Goal: Information Seeking & Learning: Learn about a topic

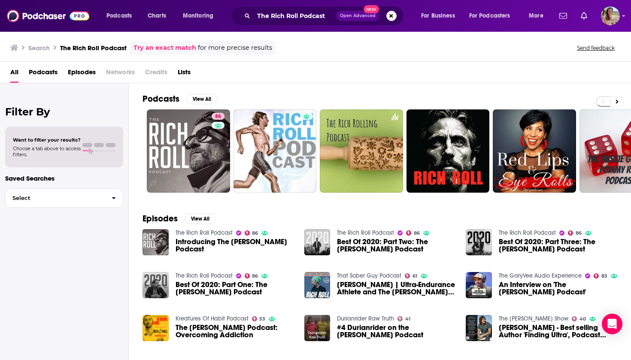
click at [163, 68] on span "Credits" at bounding box center [156, 74] width 22 height 18
click at [390, 17] on button "Search podcasts, credits, & more..." at bounding box center [392, 16] width 10 height 10
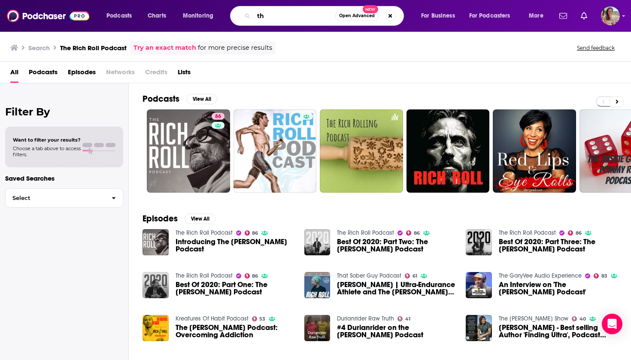
type input "t"
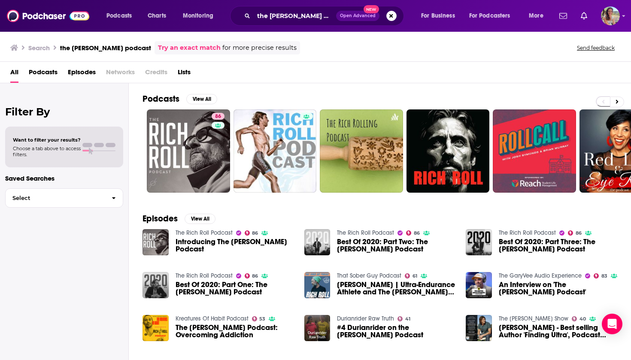
click at [181, 70] on span "Lists" at bounding box center [184, 74] width 13 height 18
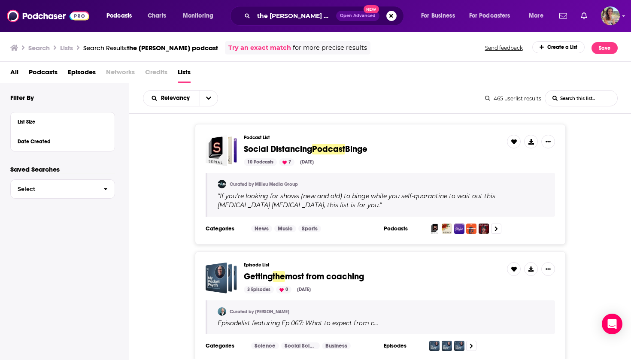
click at [52, 70] on span "Podcasts" at bounding box center [43, 74] width 29 height 18
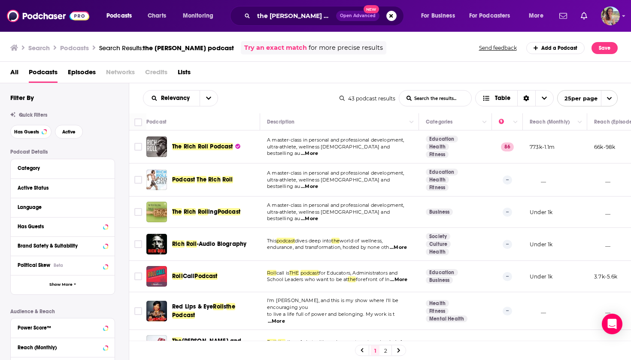
click at [18, 72] on div "All Podcasts Episodes Networks Credits Lists" at bounding box center [317, 74] width 615 height 18
click at [329, 16] on input "the [PERSON_NAME] podcast" at bounding box center [295, 16] width 82 height 14
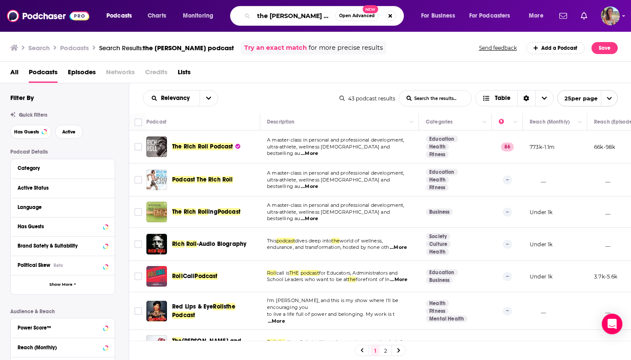
type input "the [PERSON_NAME] podcast"
click at [157, 73] on span "Credits" at bounding box center [156, 74] width 22 height 18
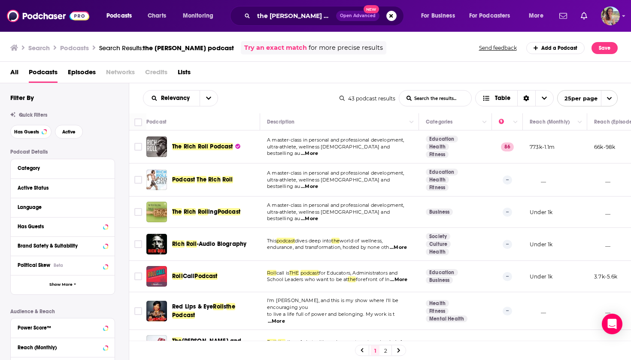
click at [157, 73] on span "Credits" at bounding box center [156, 74] width 22 height 18
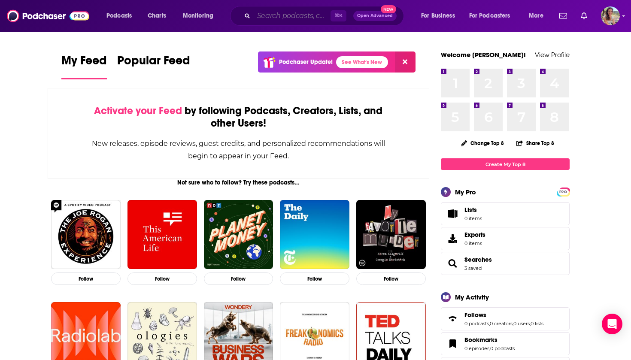
click at [292, 20] on input "Search podcasts, credits, & more..." at bounding box center [292, 16] width 77 height 14
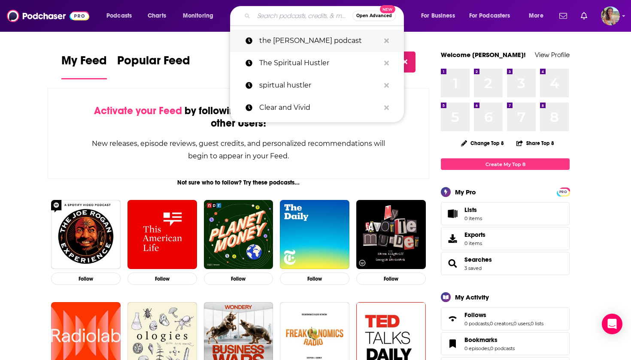
paste input "ashton@ellecomm.com"
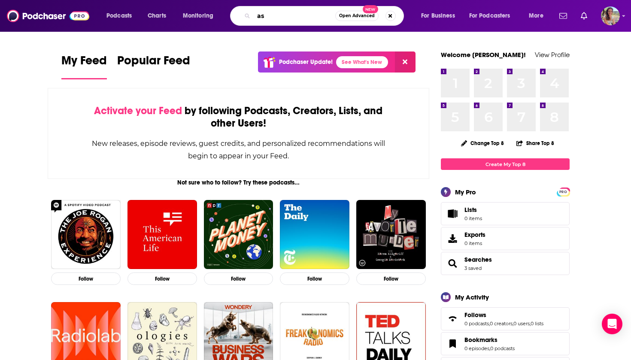
type input "a"
click at [297, 12] on input "Search podcasts, credits, & more..." at bounding box center [295, 16] width 82 height 14
type input "the rich roll podcast producer"
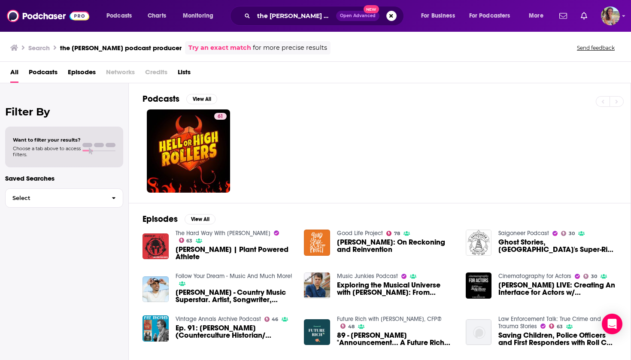
click at [158, 74] on span "Credits" at bounding box center [156, 74] width 22 height 18
click at [396, 16] on button "Search podcasts, credits, & more..." at bounding box center [392, 16] width 10 height 10
click at [307, 7] on div "⌘ K Open Advanced New" at bounding box center [317, 16] width 174 height 20
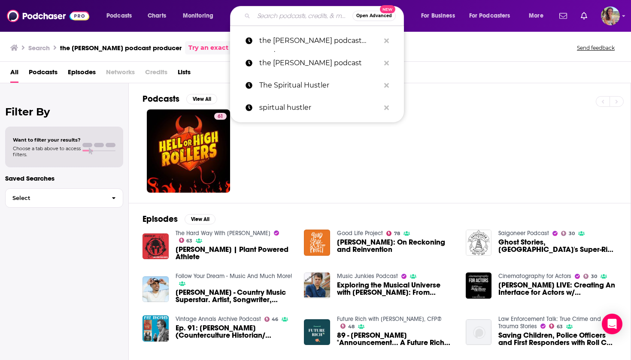
click at [308, 10] on input "Search podcasts, credits, & more..." at bounding box center [303, 16] width 99 height 14
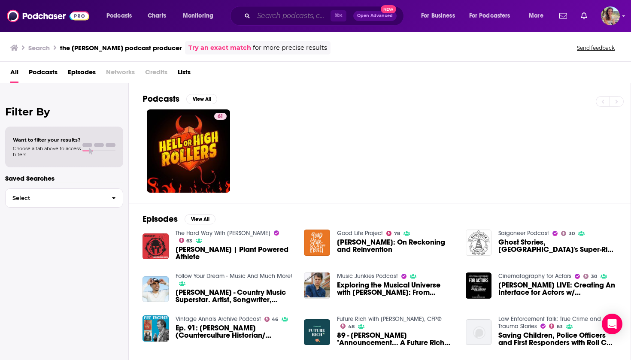
click at [293, 17] on input "Search podcasts, credits, & more..." at bounding box center [292, 16] width 77 height 14
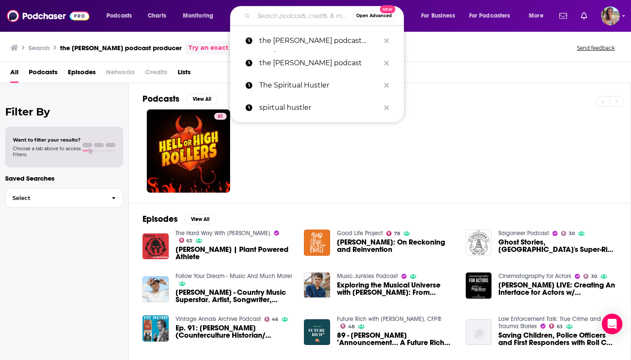
click at [296, 17] on input "Search podcasts, credits, & more..." at bounding box center [303, 16] width 99 height 14
click at [340, 156] on div "61" at bounding box center [387, 151] width 488 height 83
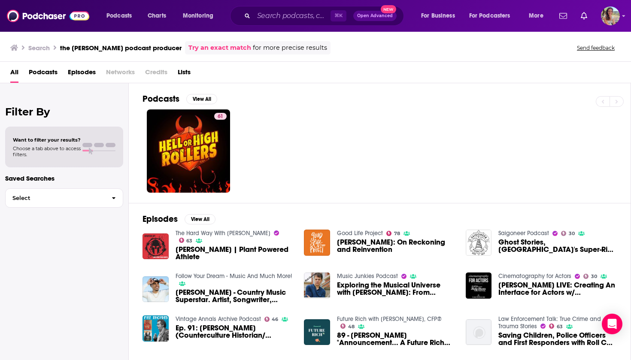
click at [185, 73] on span "Lists" at bounding box center [184, 74] width 13 height 18
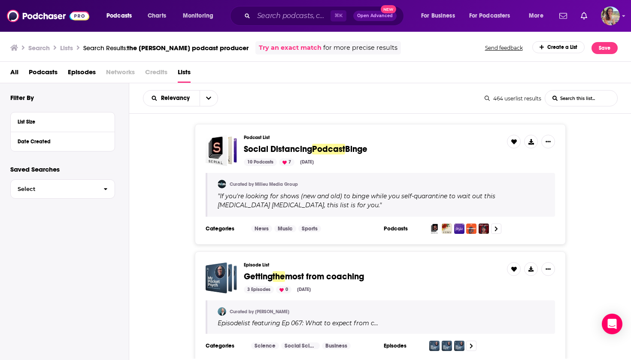
click at [20, 71] on div "All Podcasts Episodes Networks Credits Lists" at bounding box center [317, 74] width 615 height 18
click at [10, 73] on span "All" at bounding box center [14, 74] width 8 height 18
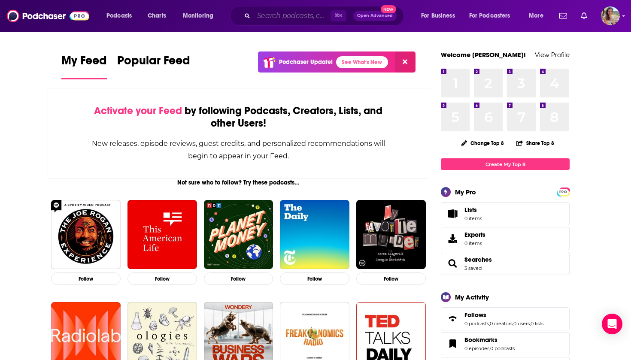
click at [308, 18] on input "Search podcasts, credits, & more..." at bounding box center [292, 16] width 77 height 14
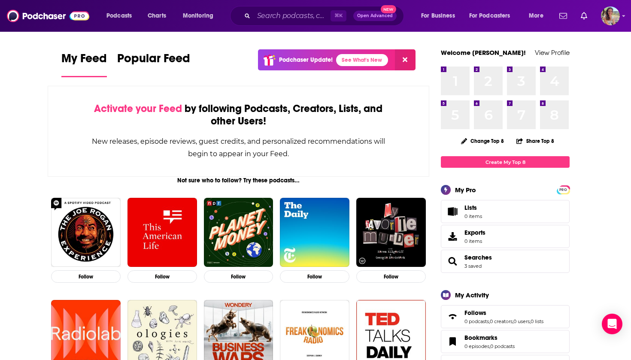
scroll to position [2, 0]
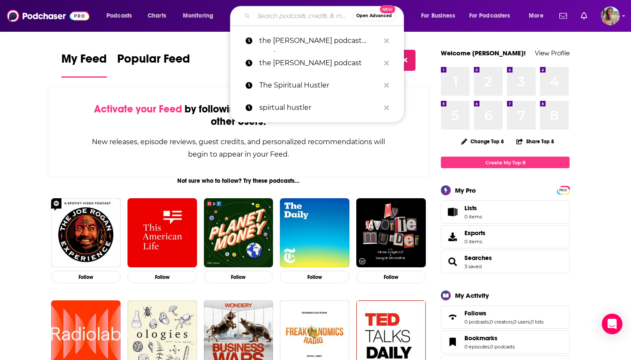
click at [308, 15] on input "Search podcasts, credits, & more..." at bounding box center [303, 16] width 99 height 14
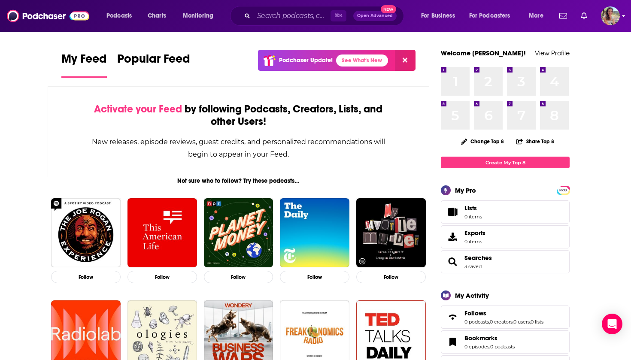
click at [624, 18] on icon "Show profile menu" at bounding box center [623, 15] width 3 height 5
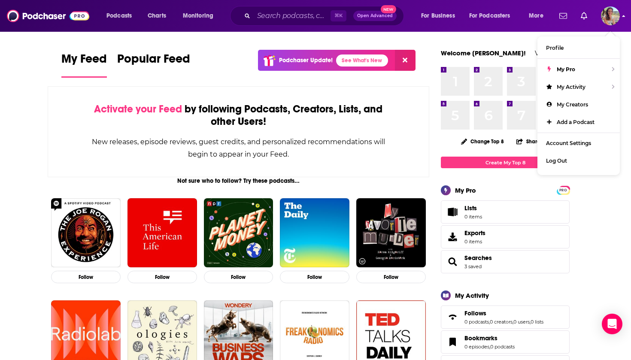
click at [624, 18] on icon "Show profile menu" at bounding box center [623, 15] width 3 height 5
click at [289, 18] on input "Search podcasts, credits, & more..." at bounding box center [292, 16] width 77 height 14
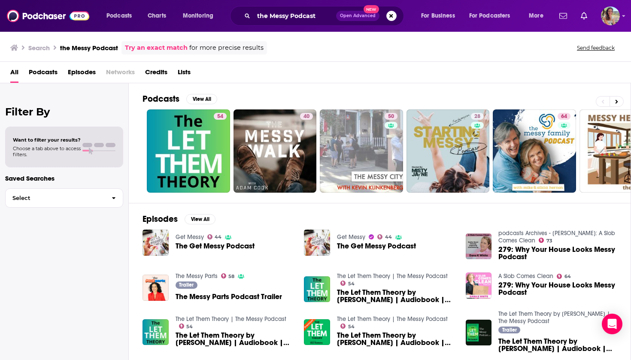
click at [157, 73] on span "Credits" at bounding box center [156, 74] width 22 height 18
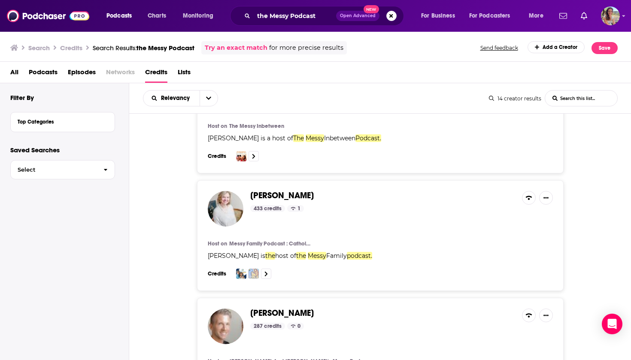
scroll to position [447, 0]
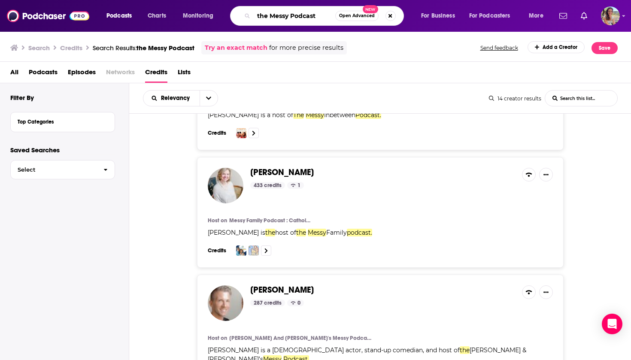
drag, startPoint x: 323, startPoint y: 15, endPoint x: 269, endPoint y: 13, distance: 53.7
click at [269, 13] on input "the Messy Podcast" at bounding box center [295, 16] width 82 height 14
type input "the [PERSON_NAME] podcast"
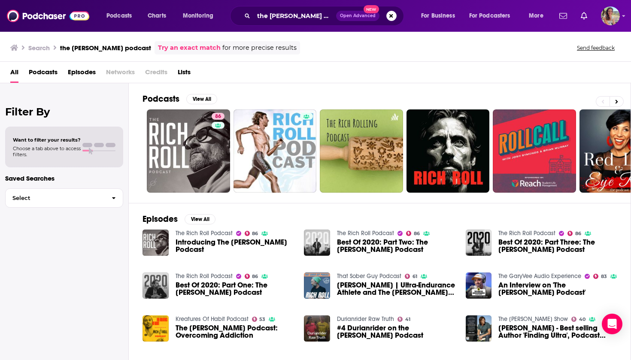
click at [158, 72] on span "Credits" at bounding box center [156, 74] width 22 height 18
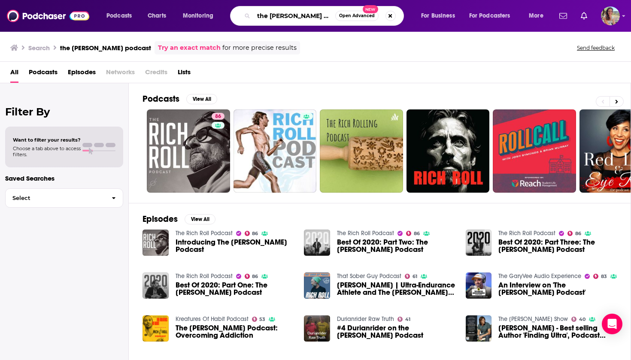
drag, startPoint x: 321, startPoint y: 14, endPoint x: 244, endPoint y: 13, distance: 76.9
click at [244, 13] on div "the rich roll podcast Open Advanced New" at bounding box center [317, 16] width 174 height 20
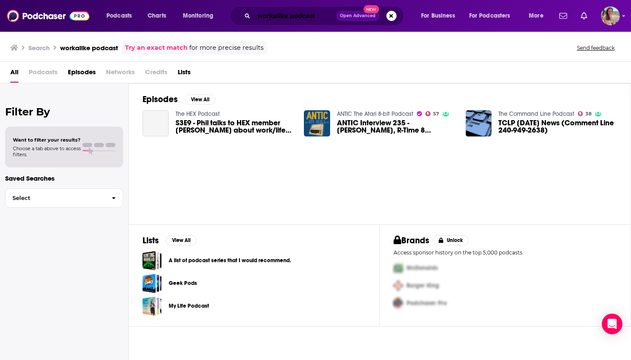
click at [279, 16] on input "workalike podcast" at bounding box center [295, 16] width 82 height 14
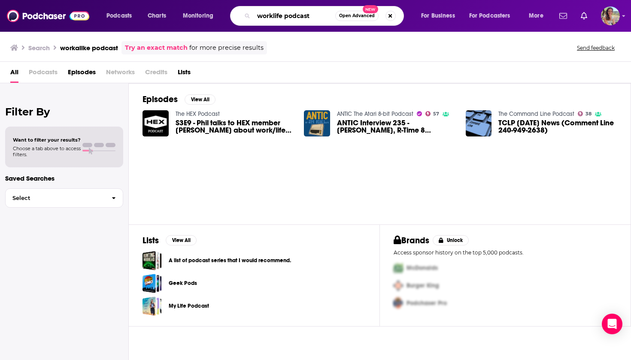
type input "worklife podcast"
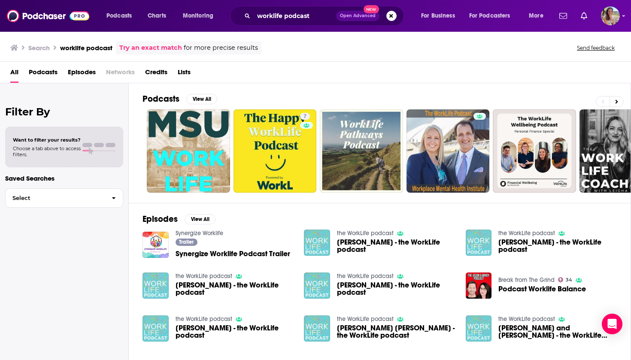
click at [160, 73] on span "Credits" at bounding box center [156, 74] width 22 height 18
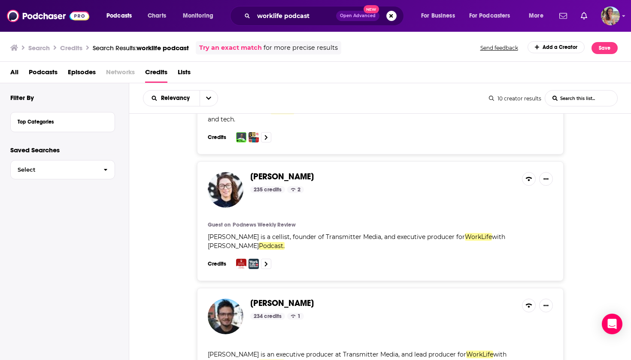
scroll to position [207, 0]
click at [227, 189] on img at bounding box center [226, 190] width 36 height 36
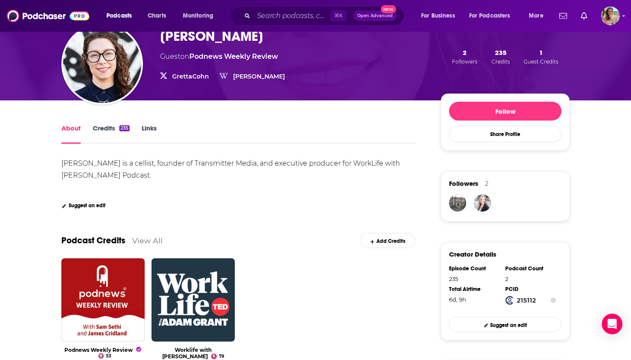
scroll to position [60, 0]
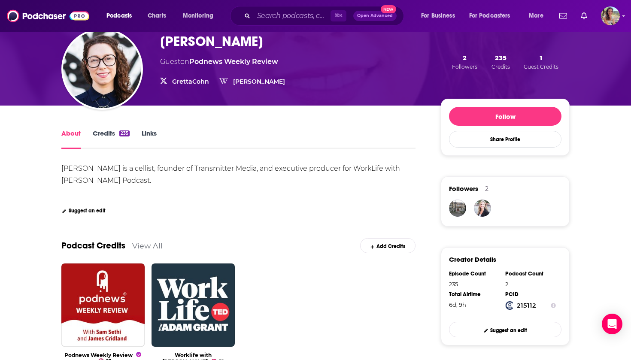
click at [109, 139] on link "Credits 235" at bounding box center [111, 139] width 37 height 20
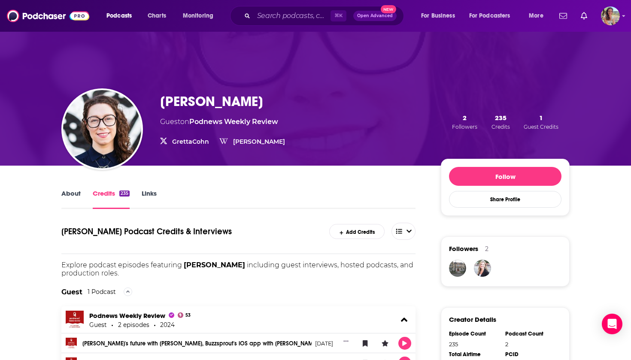
click at [149, 198] on link "Links" at bounding box center [149, 199] width 15 height 20
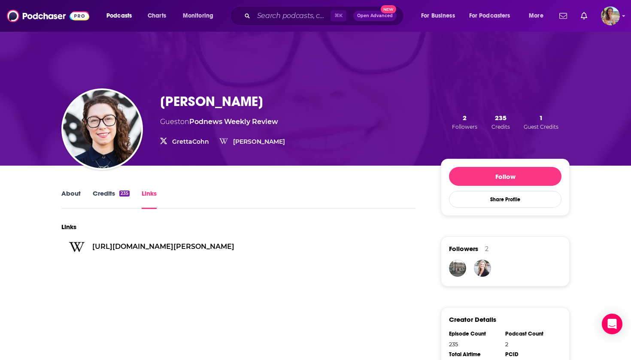
click at [104, 195] on link "Credits 235" at bounding box center [111, 199] width 37 height 20
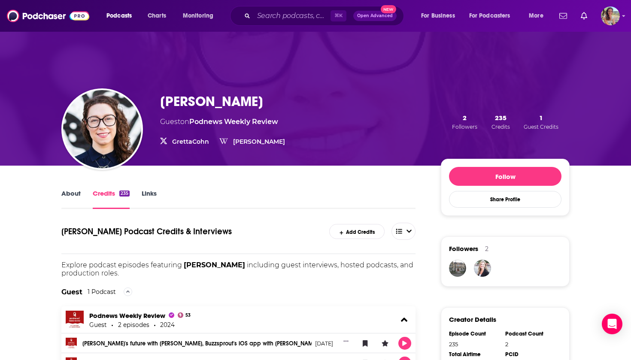
click at [76, 197] on link "About" at bounding box center [70, 199] width 19 height 20
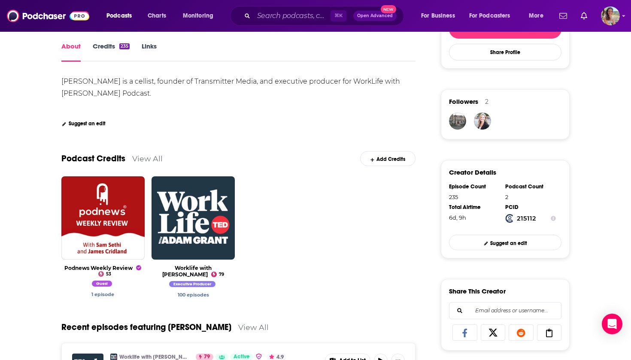
scroll to position [148, 0]
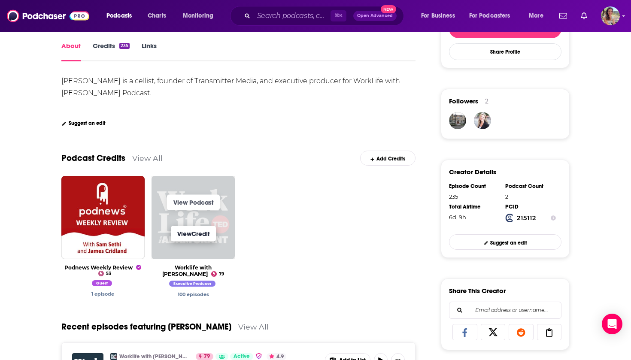
click at [202, 236] on link "View Credit" at bounding box center [193, 233] width 45 height 15
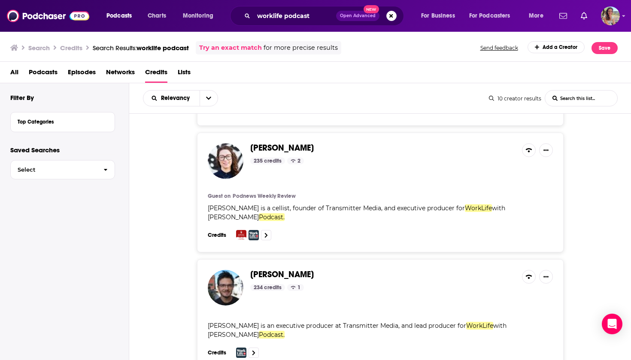
scroll to position [236, 0]
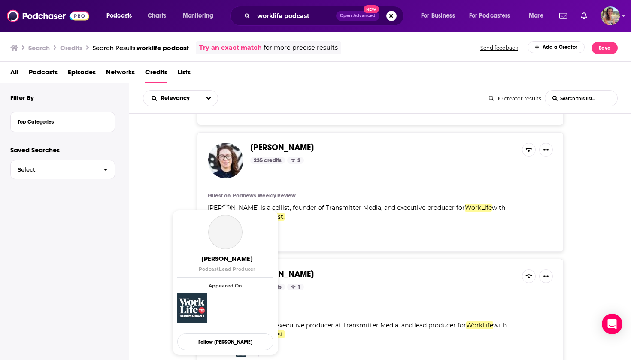
click at [230, 273] on span "Dan O'Donnell Podcast Lead Producer Appeared On Follow Dan O'Donnell" at bounding box center [225, 282] width 96 height 135
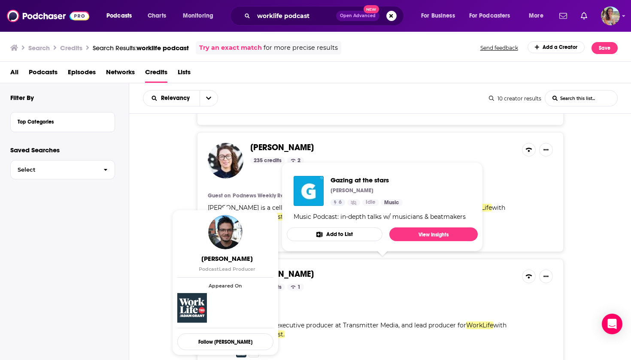
click at [290, 269] on span "Dan O'Donnell" at bounding box center [282, 274] width 64 height 11
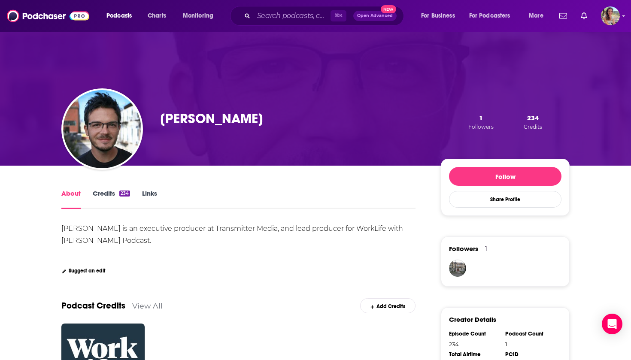
click at [119, 192] on link "Credits 234" at bounding box center [111, 199] width 37 height 20
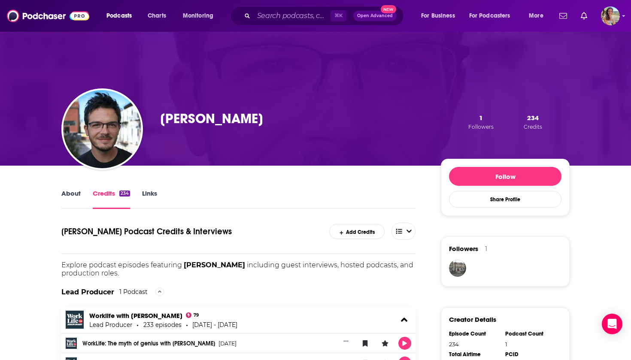
click at [78, 192] on link "About" at bounding box center [70, 199] width 19 height 20
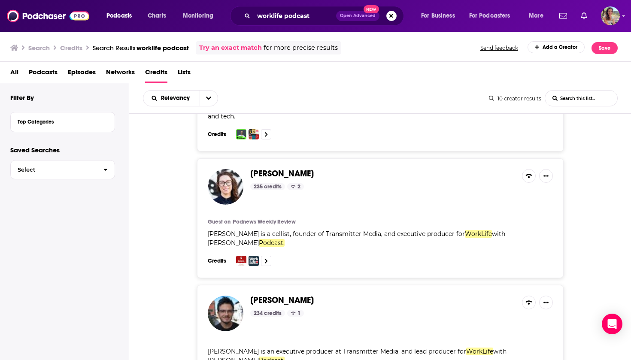
scroll to position [210, 0]
click at [546, 176] on icon "Show More Button" at bounding box center [546, 176] width 5 height 1
click at [520, 185] on link "View Creator" at bounding box center [517, 187] width 82 height 16
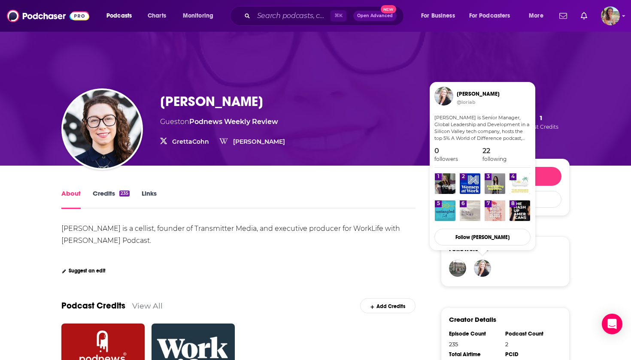
click at [484, 267] on img "Lori Adams-Brown" at bounding box center [482, 268] width 17 height 17
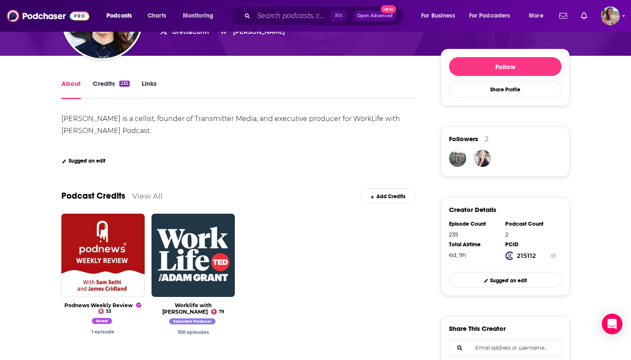
scroll to position [111, 0]
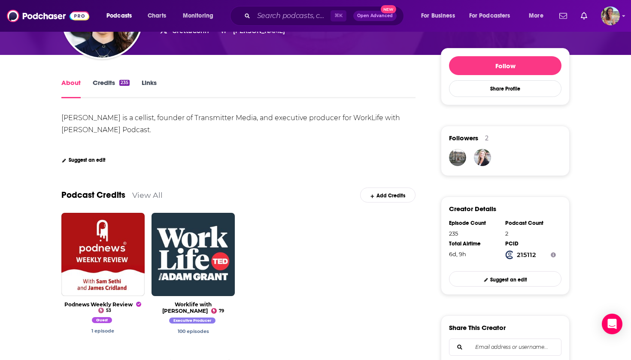
click at [555, 256] on icon "Show Info" at bounding box center [553, 255] width 5 height 5
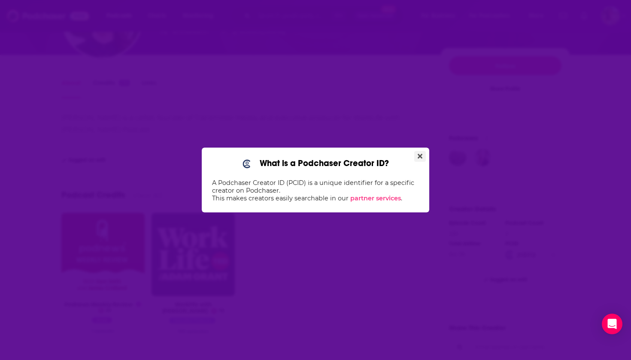
click at [422, 154] on icon "Close" at bounding box center [420, 156] width 5 height 5
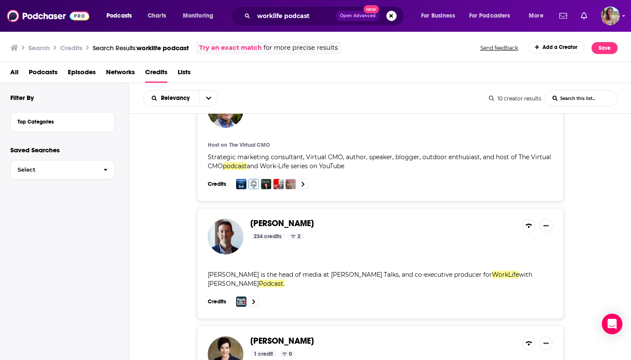
scroll to position [533, 0]
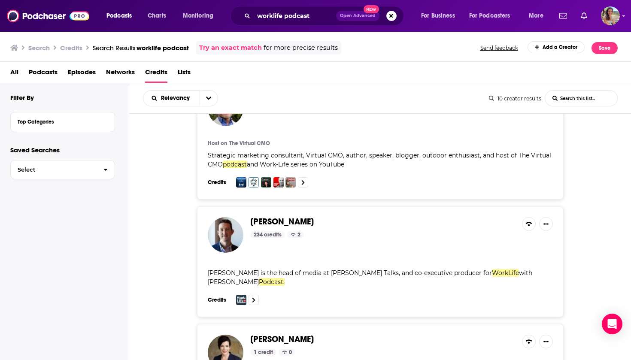
click at [231, 237] on div "Podcasts Charts Monitoring worklife podcast Open Advanced New For Business For …" at bounding box center [315, 180] width 631 height 360
click at [289, 216] on span "Colin Helms" at bounding box center [282, 221] width 64 height 11
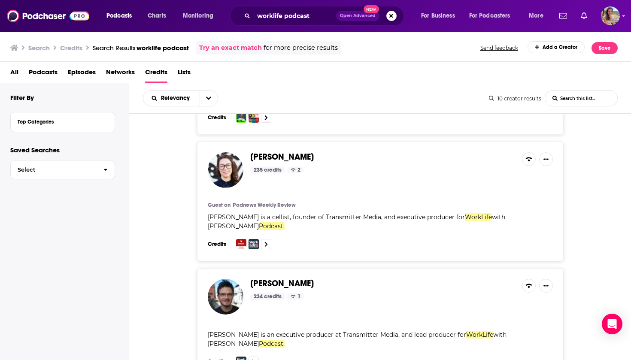
scroll to position [225, 0]
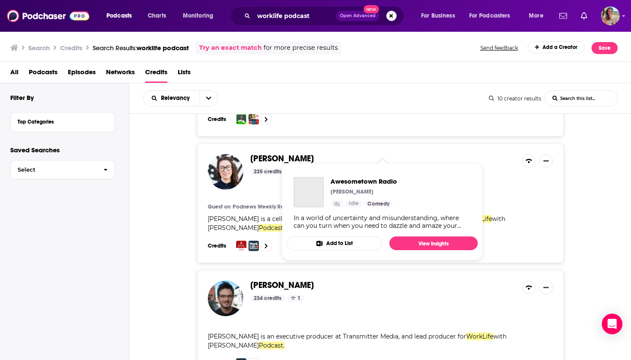
click at [264, 153] on span "Gretta Cohn" at bounding box center [282, 158] width 64 height 11
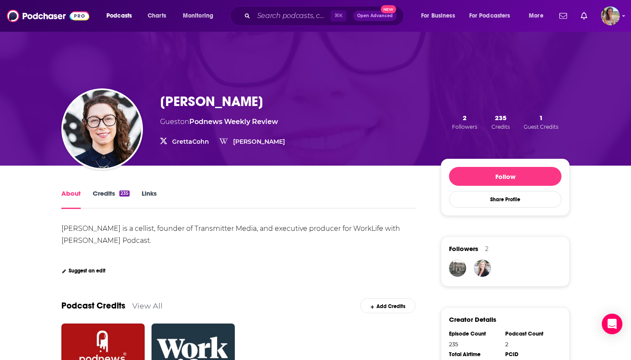
click at [108, 194] on link "Credits 235" at bounding box center [111, 199] width 37 height 20
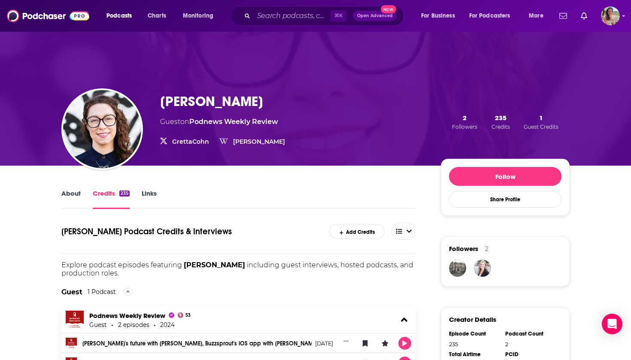
click at [148, 195] on link "Links" at bounding box center [149, 199] width 15 height 20
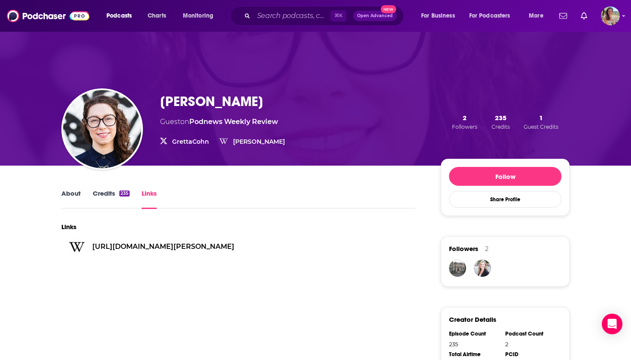
click at [104, 196] on link "Credits 235" at bounding box center [111, 199] width 37 height 20
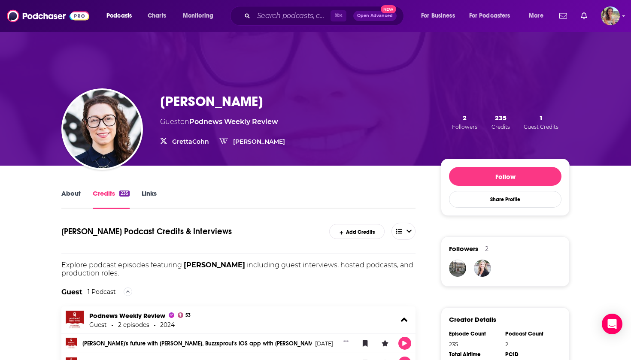
click at [70, 200] on link "About" at bounding box center [70, 199] width 19 height 20
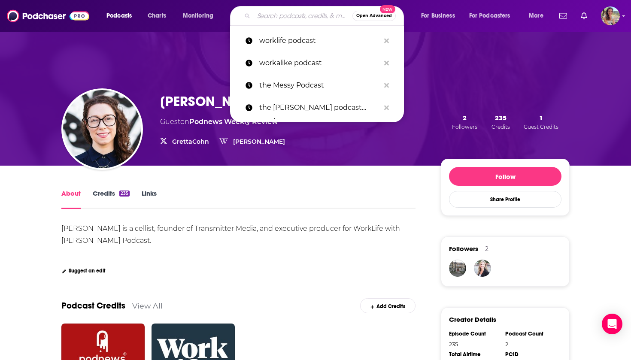
click at [298, 16] on input "Search podcasts, credits, & more..." at bounding box center [303, 16] width 99 height 14
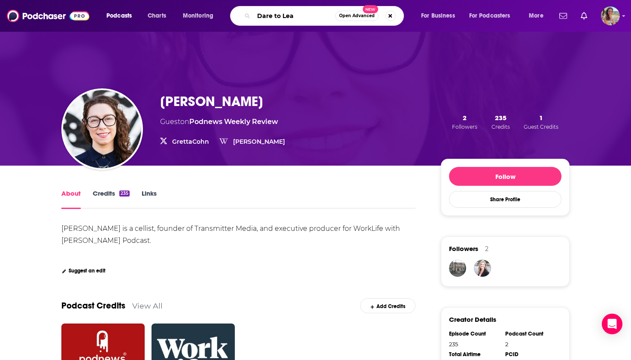
type input "Dare to Lead"
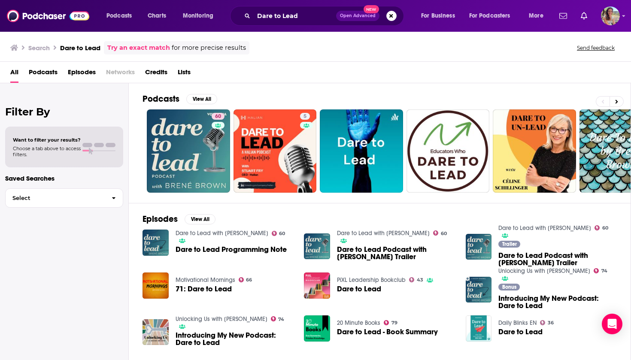
click at [162, 73] on span "Credits" at bounding box center [156, 74] width 22 height 18
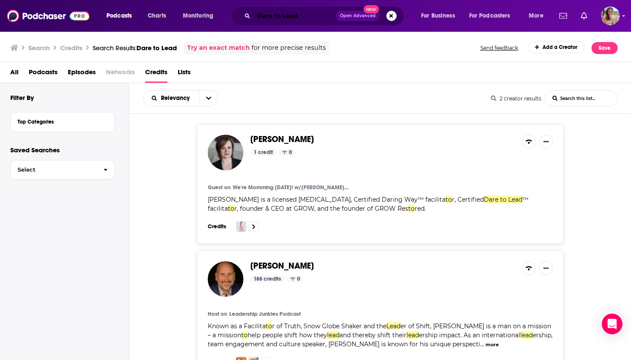
click at [308, 18] on input "Dare to Lead" at bounding box center [295, 16] width 82 height 14
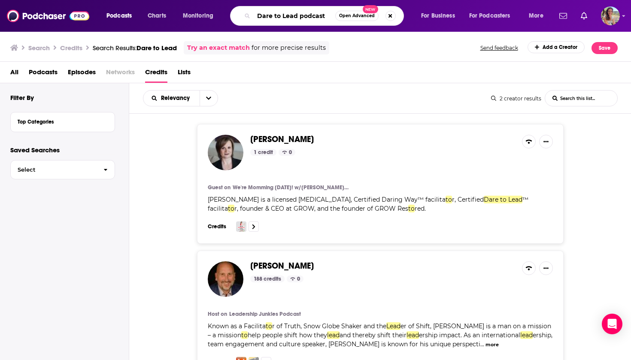
type input "Dare to Lead podcast"
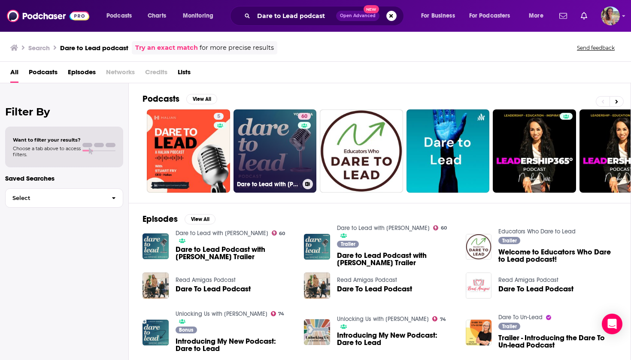
click at [271, 173] on link "60 Dare to Lead with Brené Brown" at bounding box center [275, 151] width 83 height 83
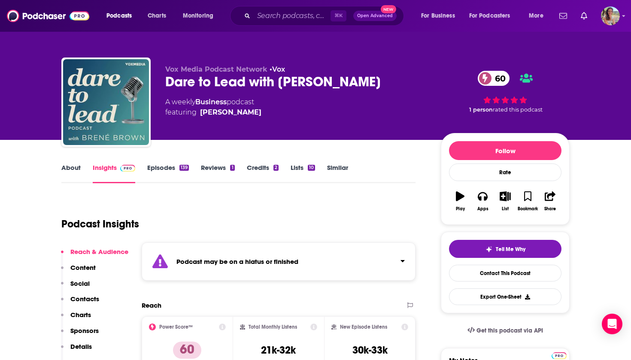
click at [257, 167] on link "Credits 2" at bounding box center [263, 174] width 32 height 20
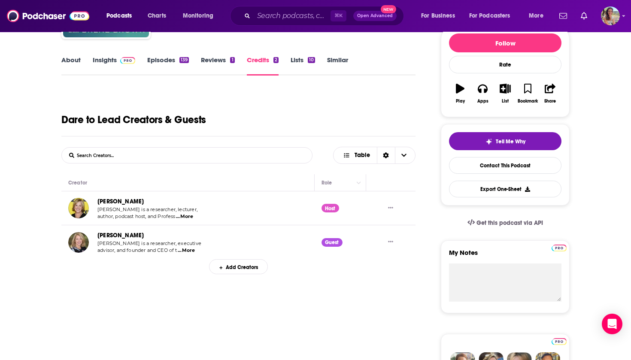
scroll to position [108, 0]
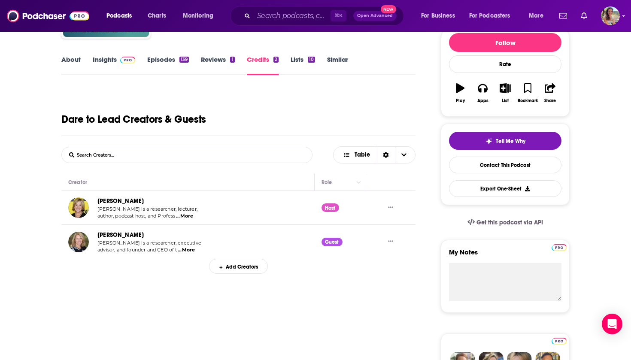
click at [205, 206] on td "Brené Brown Brené Brown is a researcher, lecturer, author, podcast host, and Pr…" at bounding box center [187, 208] width 253 height 34
click at [189, 215] on span "...More" at bounding box center [184, 216] width 17 height 7
click at [97, 201] on div "Brené Brown Brené Brown is a researcher, lecturer, author, podcast host, and Pr…" at bounding box center [133, 207] width 131 height 23
click at [82, 204] on img "Brené Brown" at bounding box center [78, 208] width 21 height 21
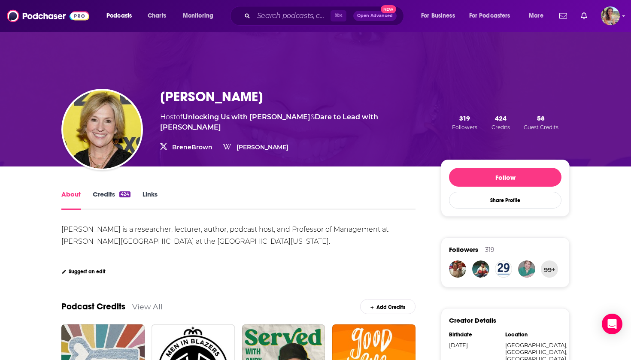
click at [112, 198] on link "Credits 424" at bounding box center [112, 200] width 38 height 20
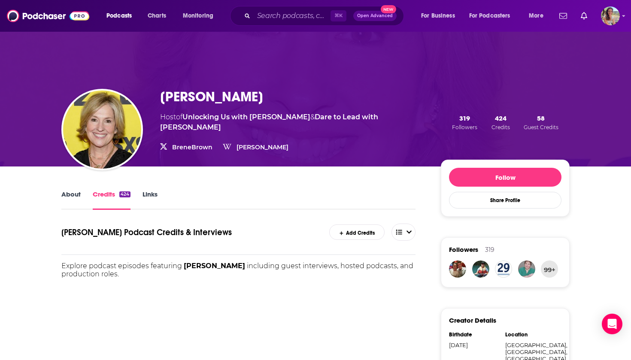
click at [148, 197] on link "Links" at bounding box center [150, 200] width 15 height 20
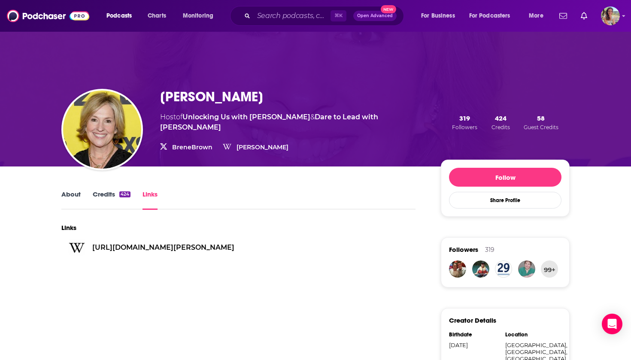
click at [101, 195] on link "Credits 424" at bounding box center [112, 200] width 38 height 20
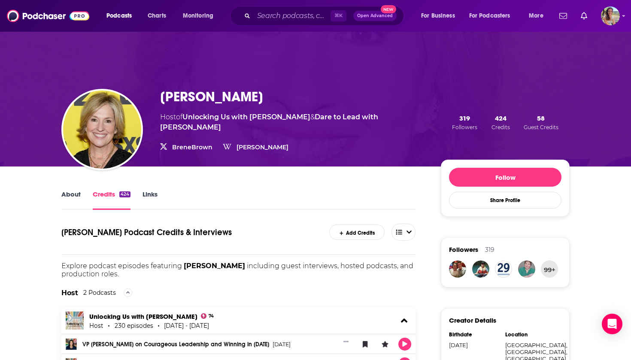
click at [75, 194] on link "About" at bounding box center [70, 200] width 19 height 20
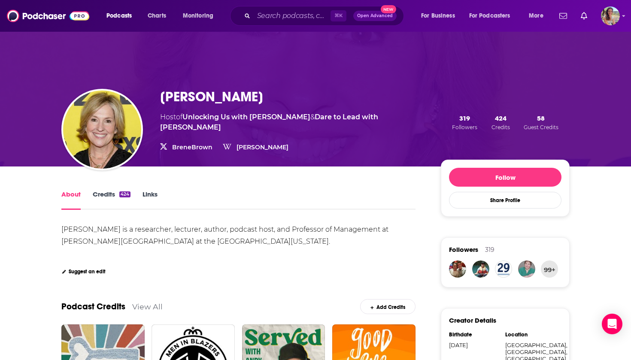
click at [95, 194] on link "Credits 424" at bounding box center [112, 200] width 38 height 20
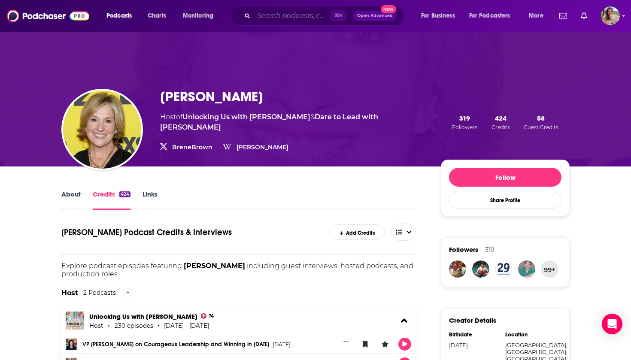
click at [302, 17] on input "Search podcasts, credits, & more..." at bounding box center [292, 16] width 77 height 14
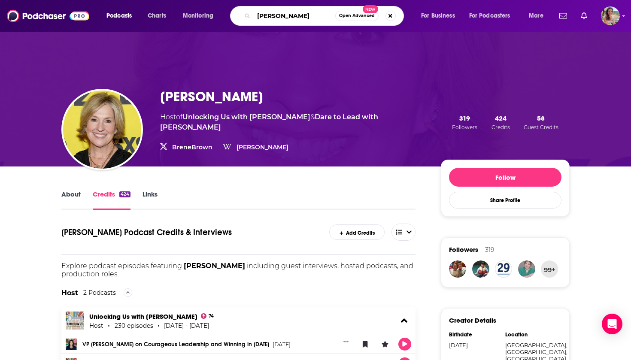
type input "brené brown"
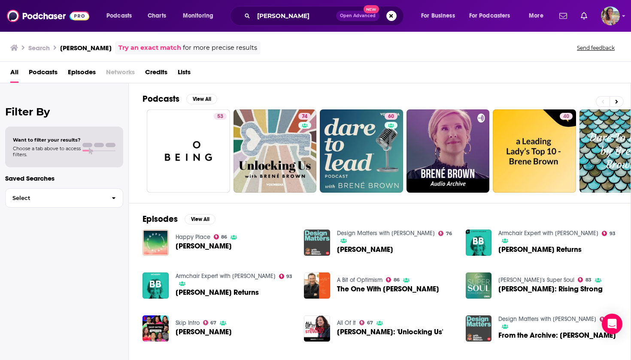
click at [160, 76] on span "Credits" at bounding box center [156, 74] width 22 height 18
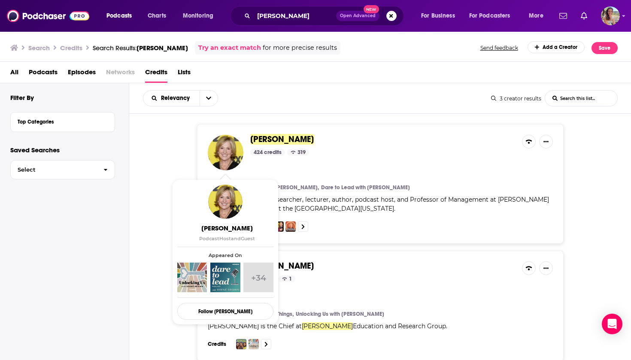
click at [227, 166] on img at bounding box center [226, 153] width 36 height 36
